Goal: Complete application form

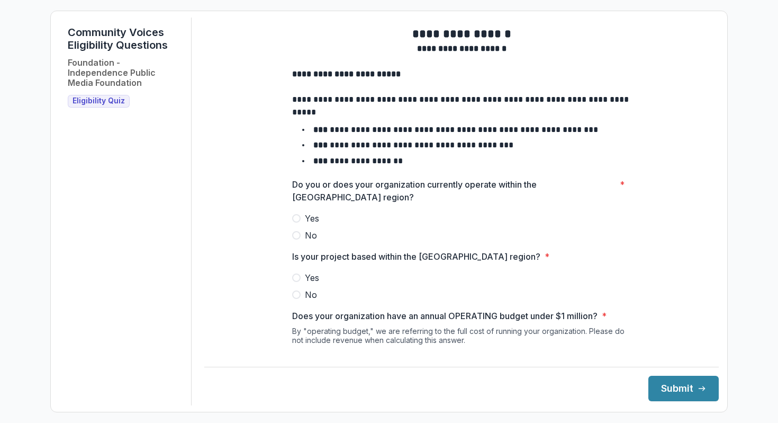
click at [296, 222] on span at bounding box center [296, 218] width 8 height 8
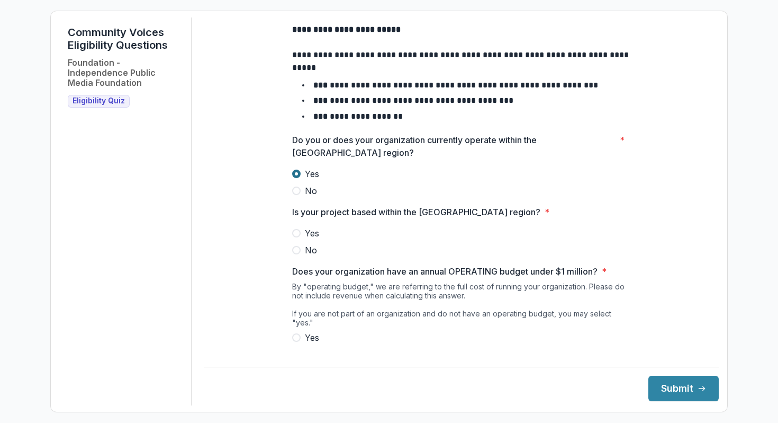
scroll to position [88, 0]
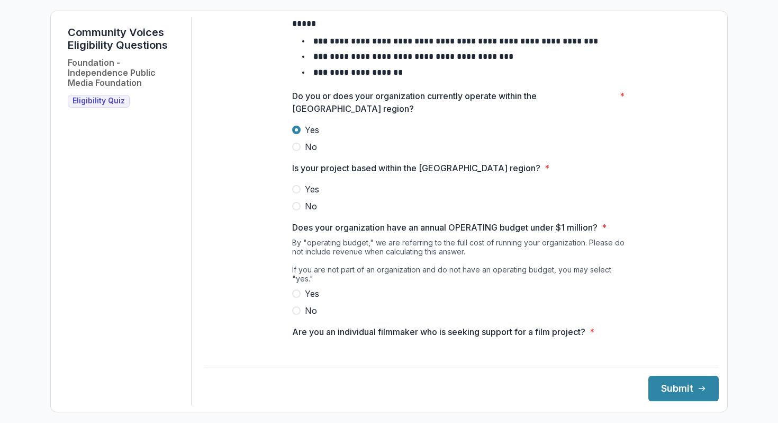
click at [295, 193] on span at bounding box center [296, 189] width 8 height 8
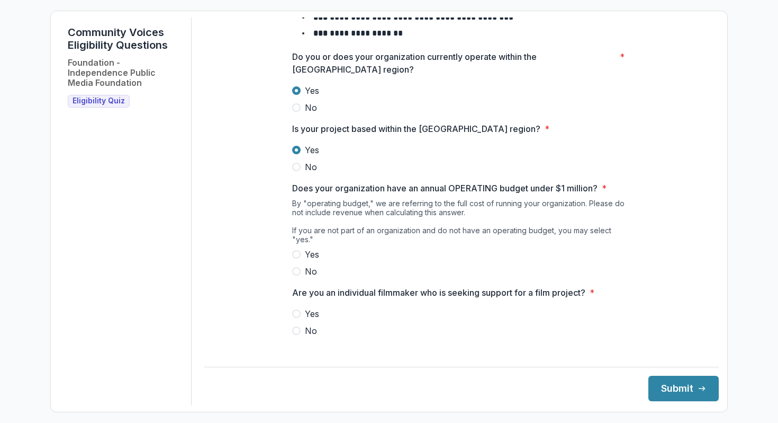
click at [297, 253] on span at bounding box center [296, 254] width 8 height 8
click at [297, 332] on span at bounding box center [296, 330] width 8 height 8
click at [663, 389] on button "Submit" at bounding box center [684, 387] width 70 height 25
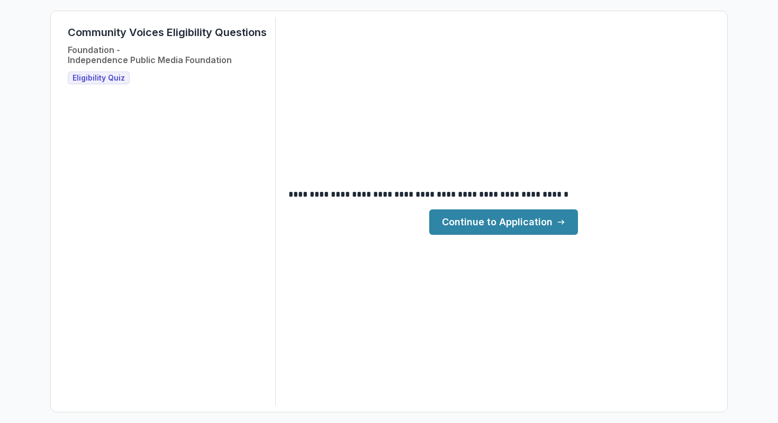
click at [532, 229] on link "Continue to Application" at bounding box center [503, 221] width 149 height 25
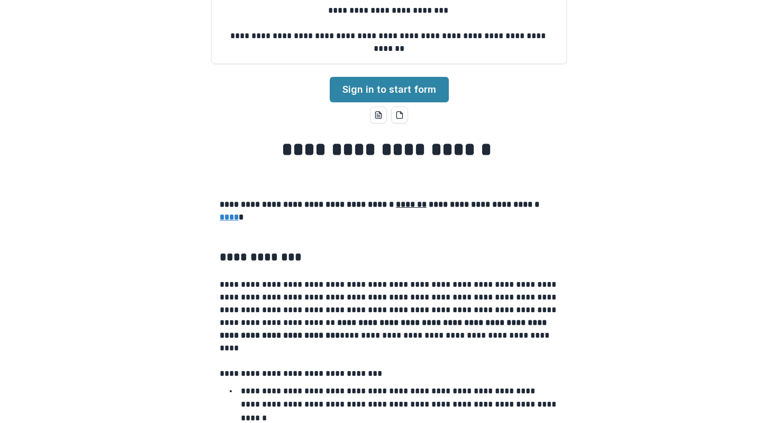
scroll to position [142, 0]
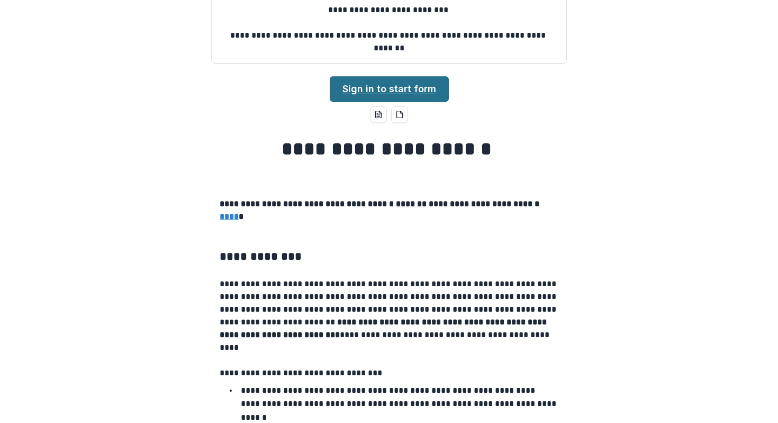
click at [361, 93] on link "Sign in to start form" at bounding box center [389, 88] width 119 height 25
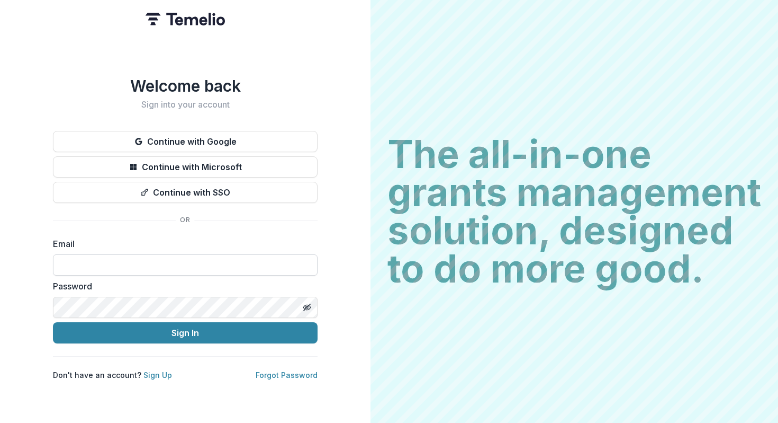
click at [165, 254] on input at bounding box center [185, 264] width 265 height 21
type input "**********"
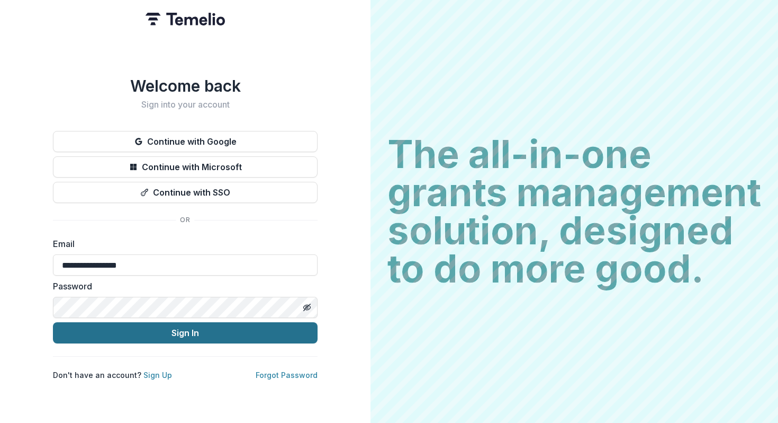
click at [180, 329] on button "Sign In" at bounding box center [185, 332] width 265 height 21
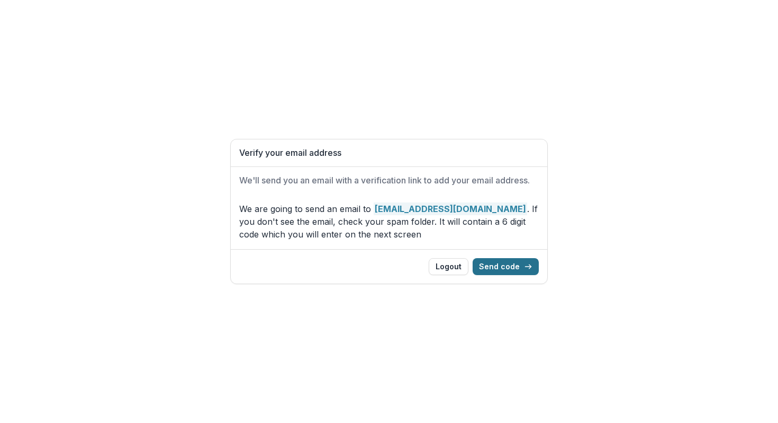
click at [529, 268] on icon "button" at bounding box center [528, 266] width 8 height 8
